Goal: Task Accomplishment & Management: Use online tool/utility

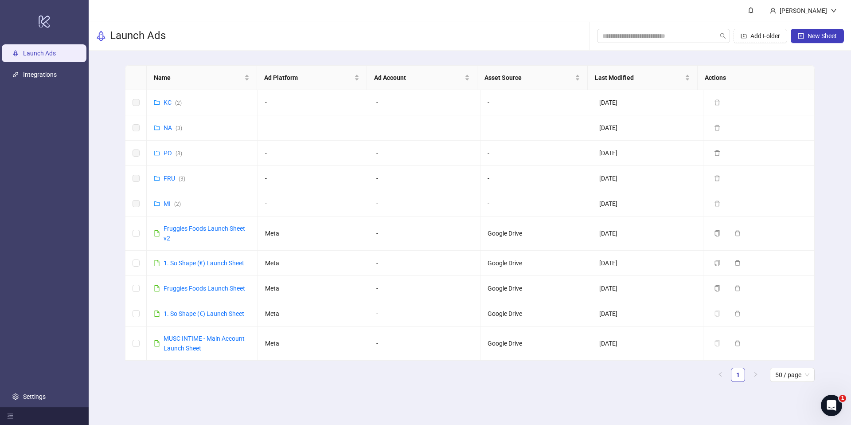
click at [629, 405] on main "[PERSON_NAME] Launch Ads Add Folder New Sheet Name Ad Platform Ad Account Asset…" at bounding box center [470, 212] width 763 height 425
click at [33, 78] on link "Integrations" at bounding box center [40, 74] width 34 height 7
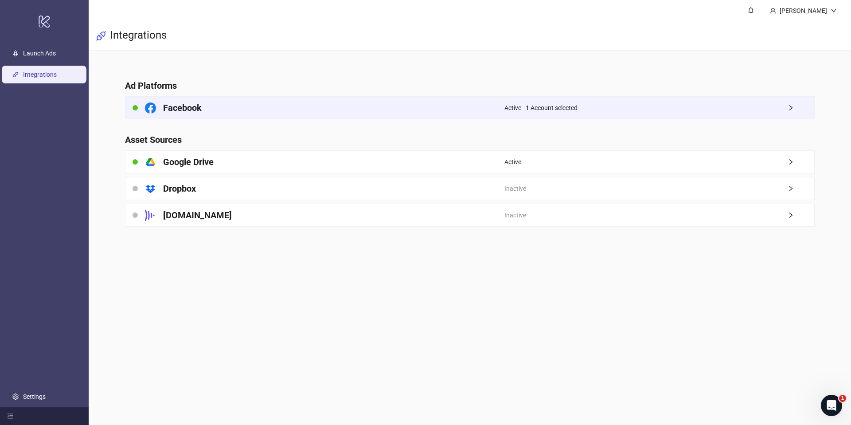
click at [522, 114] on div "Active - 1 Account selected" at bounding box center [660, 108] width 310 height 22
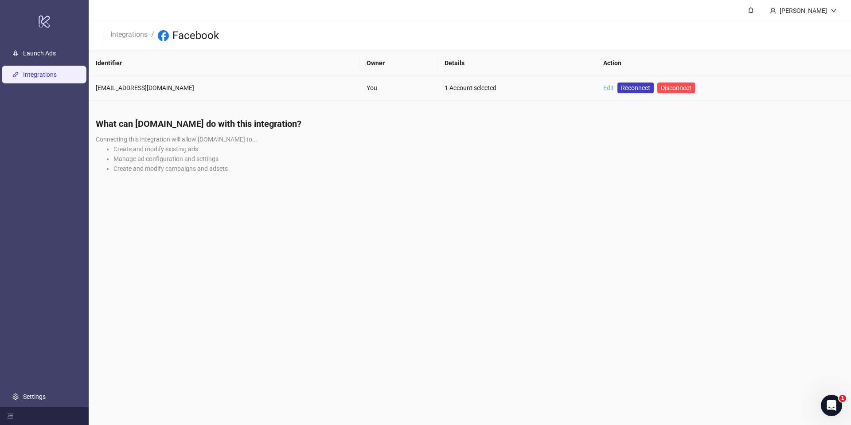
click at [603, 91] on div "Edit" at bounding box center [608, 88] width 11 height 10
click at [603, 90] on link "Edit" at bounding box center [608, 87] width 11 height 7
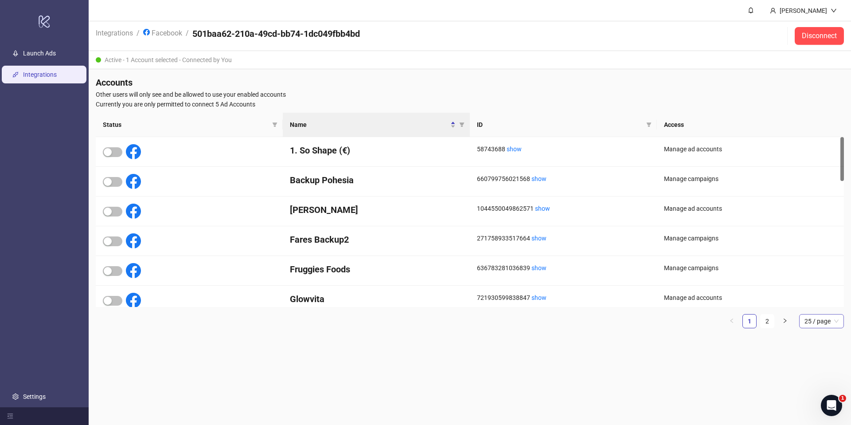
click at [818, 324] on span "25 / page" at bounding box center [822, 320] width 34 height 13
click at [811, 380] on div "50 / page" at bounding box center [821, 381] width 31 height 10
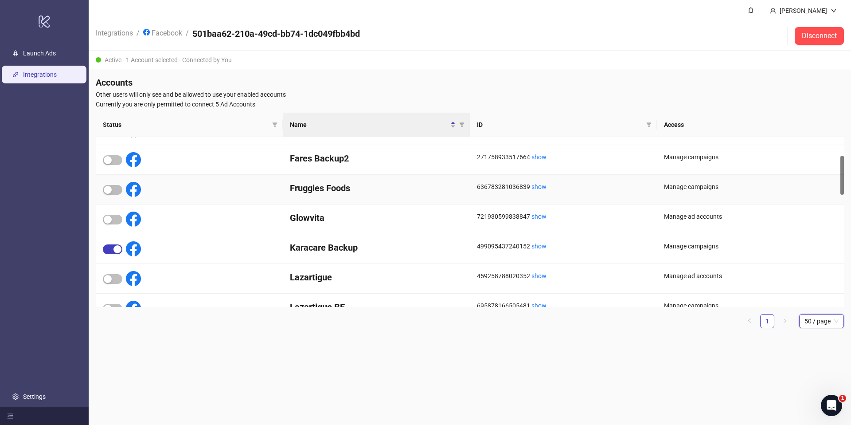
scroll to position [172, 0]
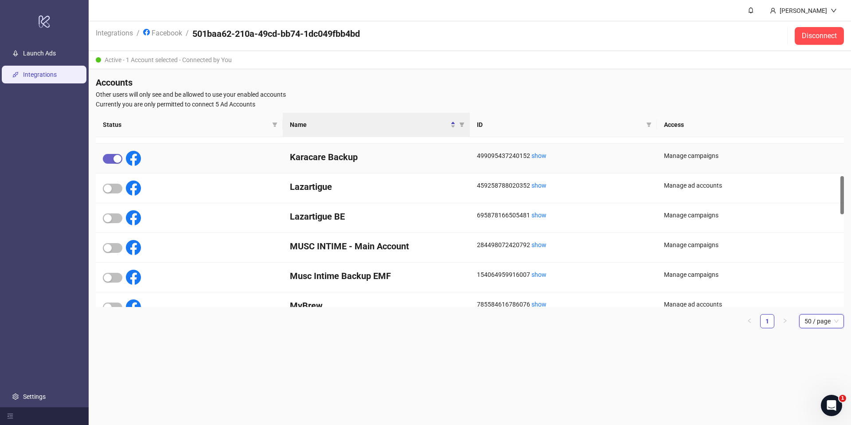
click at [113, 162] on span "button" at bounding box center [113, 159] width 20 height 10
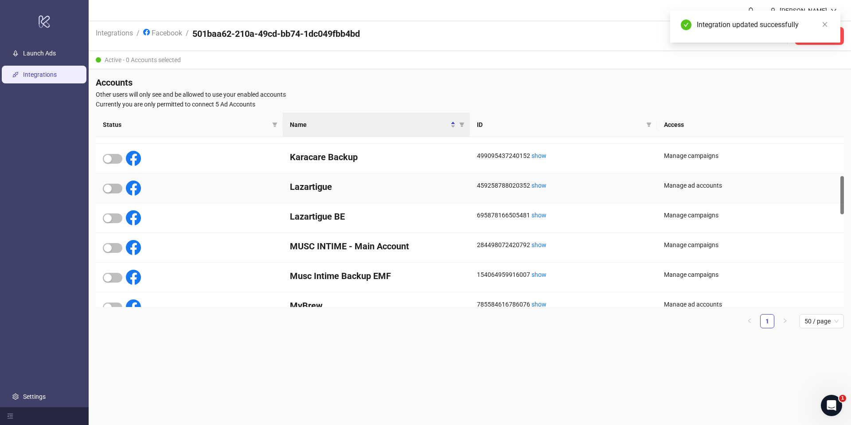
scroll to position [0, 0]
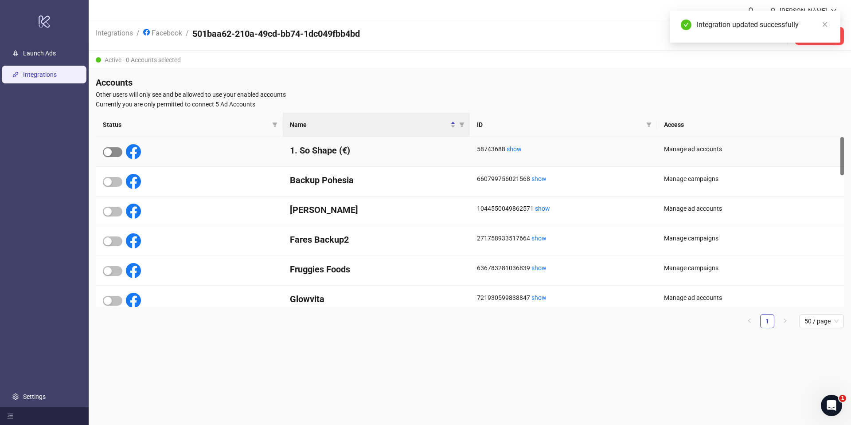
click at [112, 153] on button "button" at bounding box center [113, 152] width 20 height 10
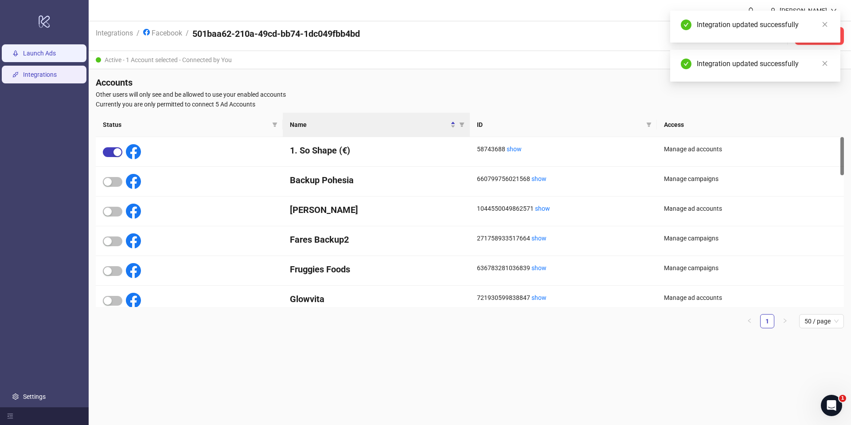
click at [54, 54] on link "Launch Ads" at bounding box center [39, 53] width 33 height 7
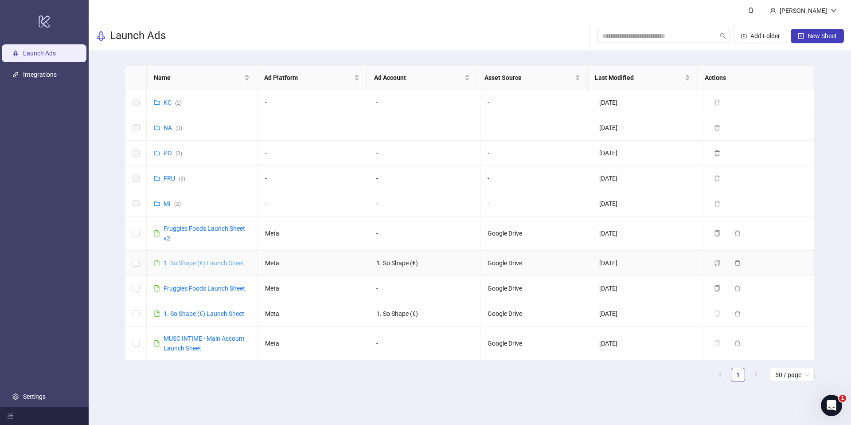
click at [219, 262] on link "1. So Shape (€) Launch Sheet" at bounding box center [204, 262] width 81 height 7
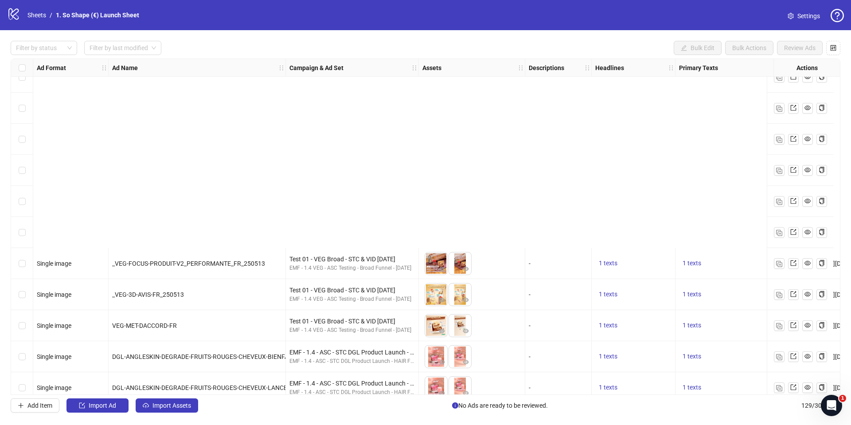
scroll to position [3690, 0]
